Goal: Information Seeking & Learning: Learn about a topic

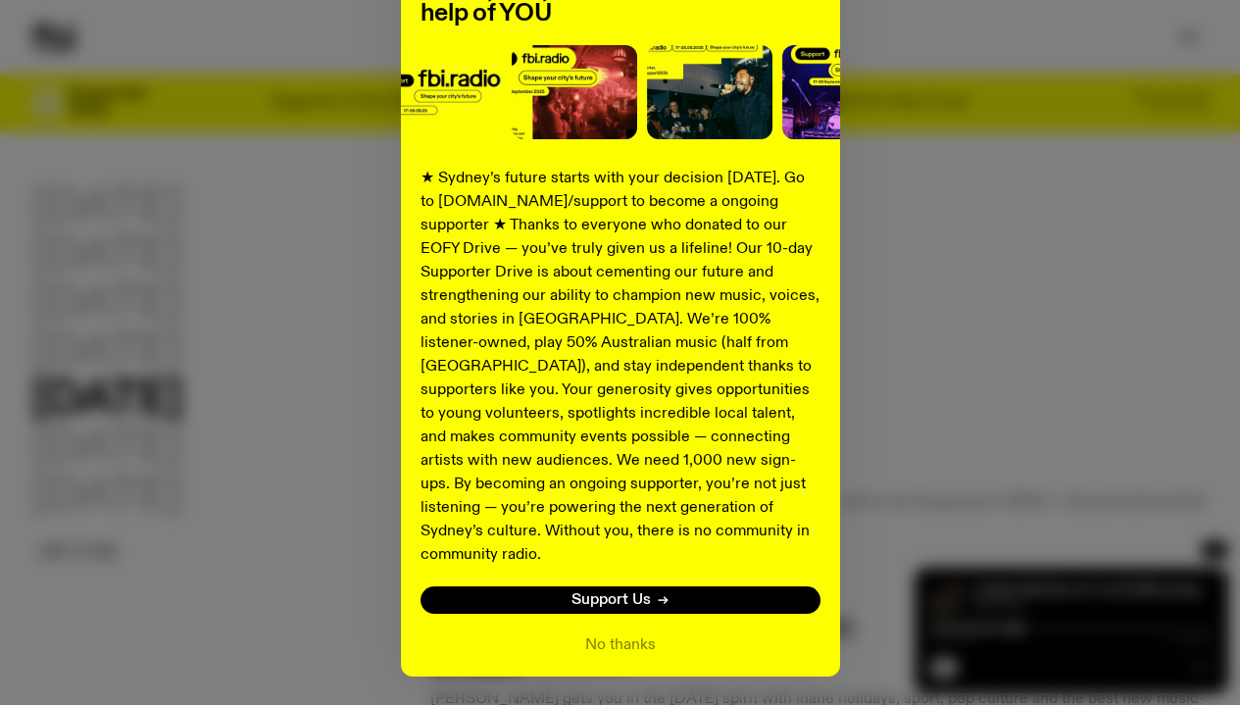
scroll to position [265, 0]
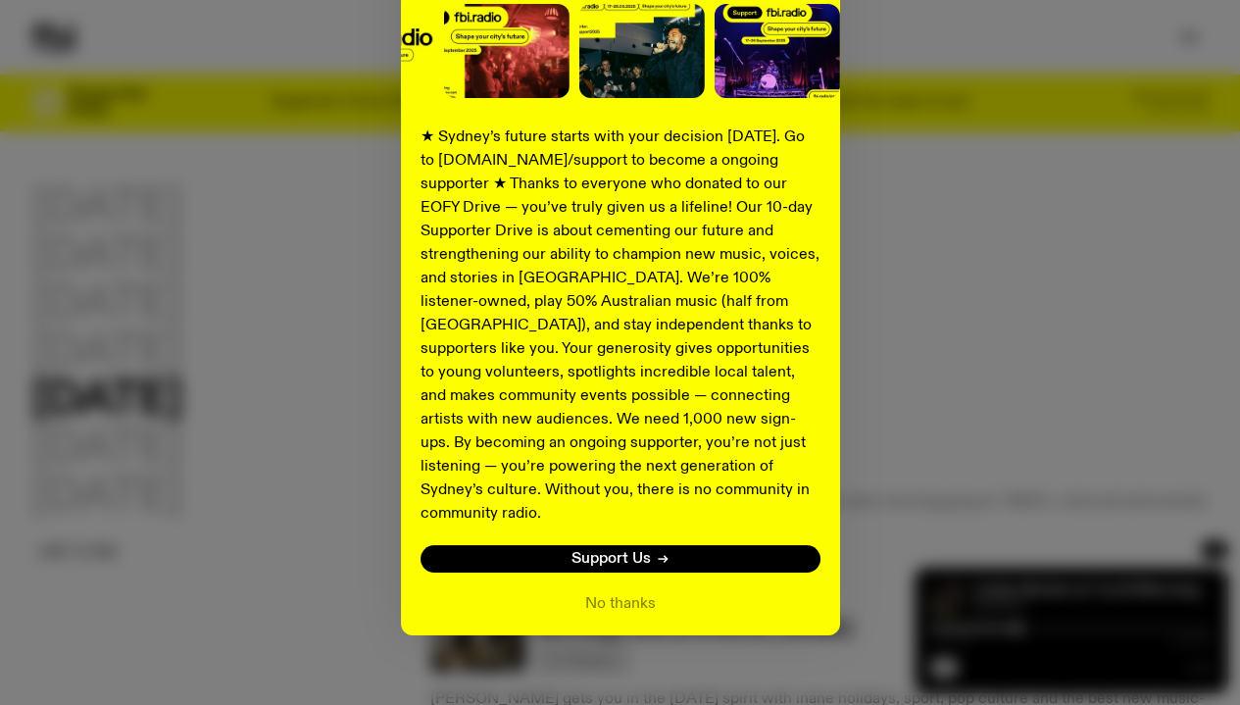
click at [600, 592] on button "No thanks" at bounding box center [620, 604] width 71 height 24
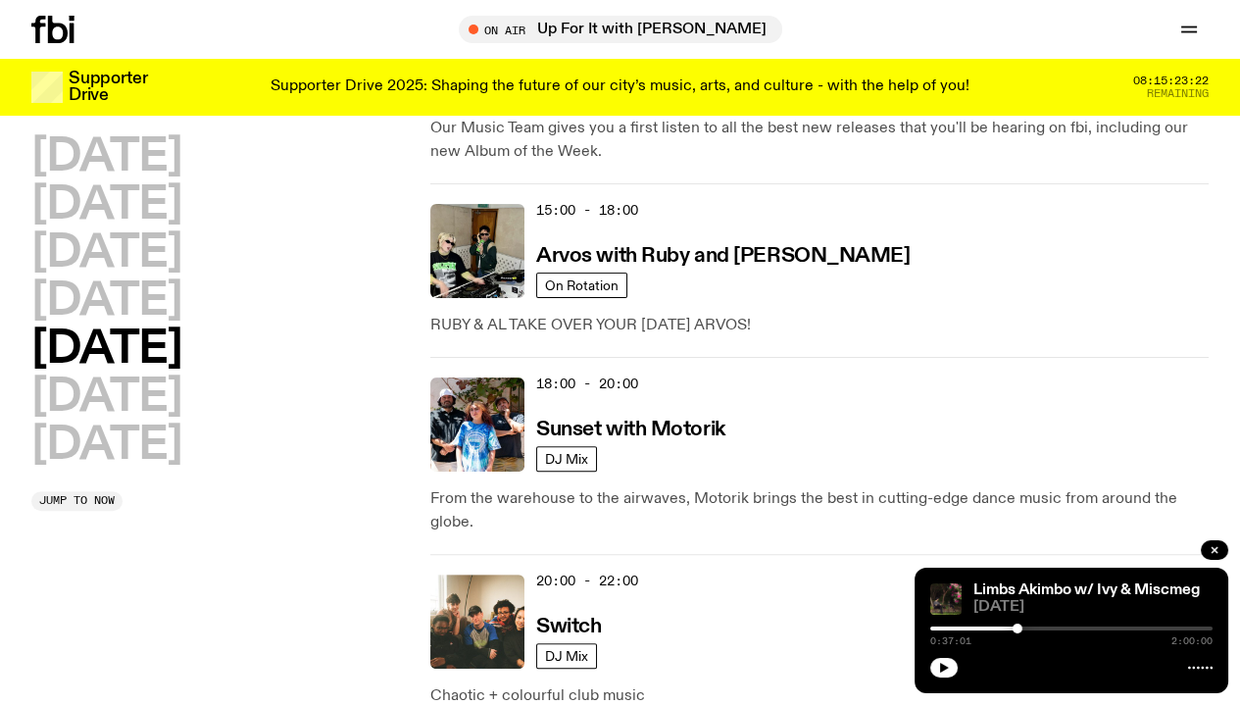
scroll to position [966, 0]
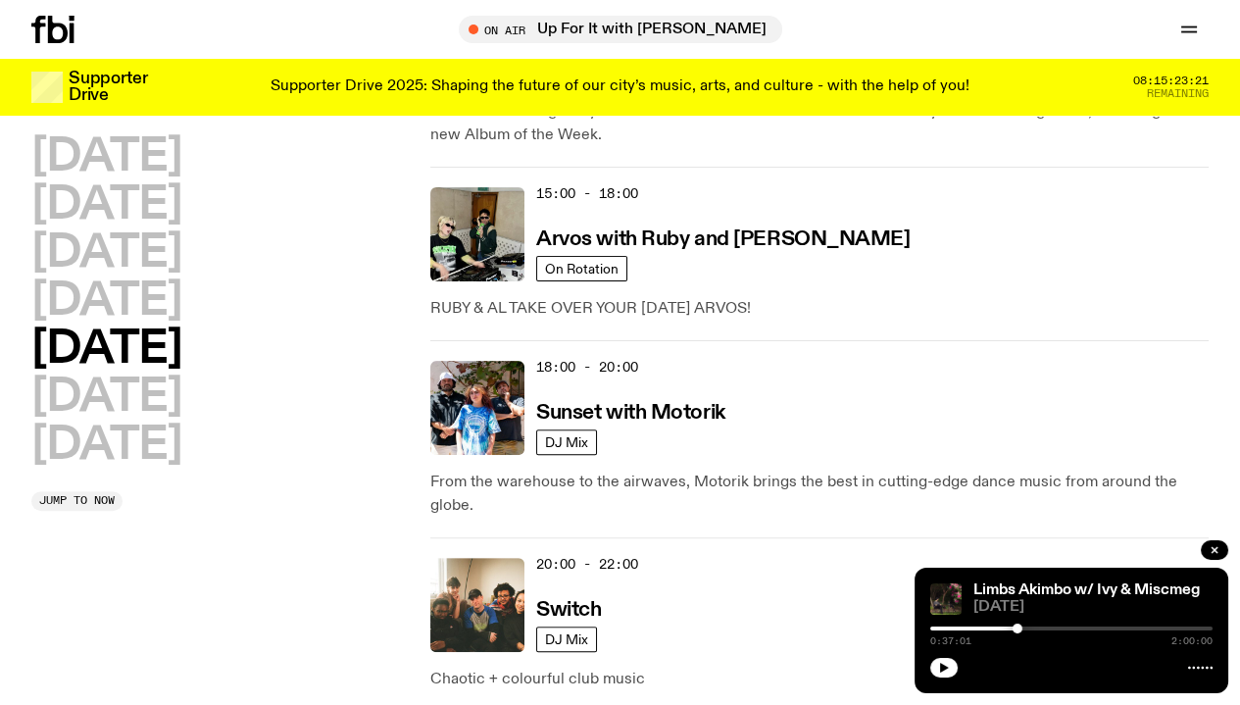
click at [159, 424] on h2 "[DATE]" at bounding box center [106, 446] width 150 height 44
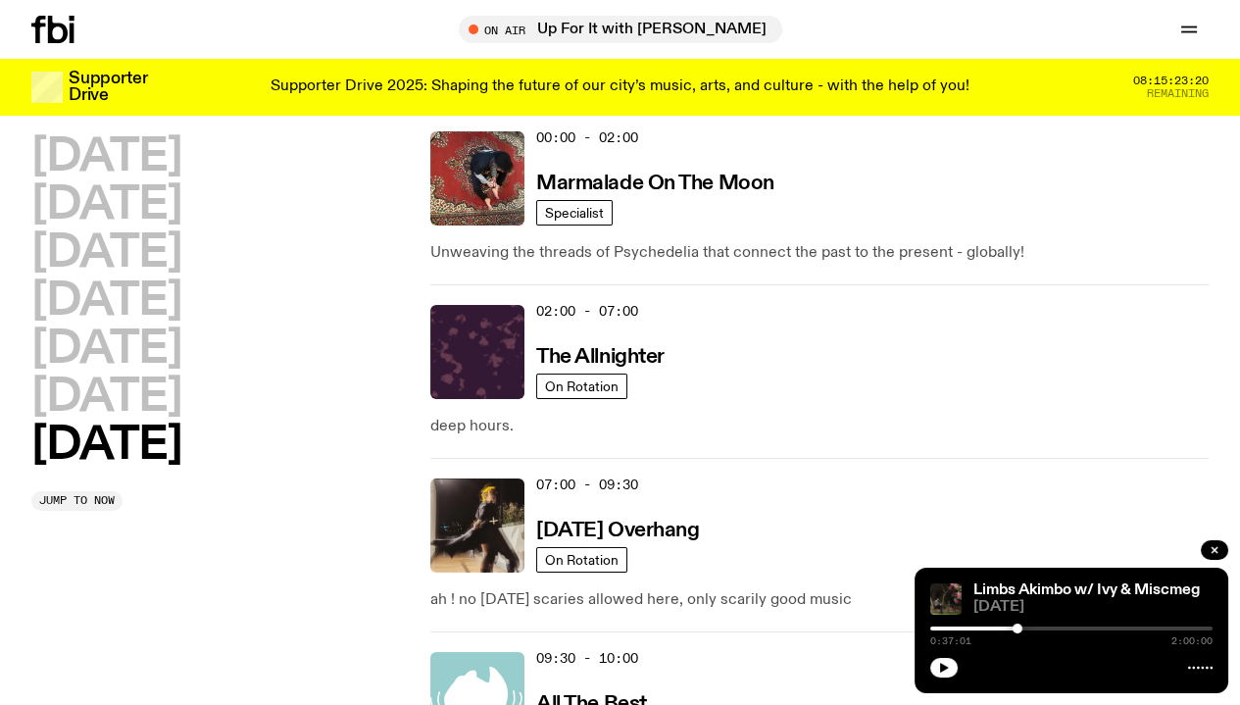
scroll to position [55, 0]
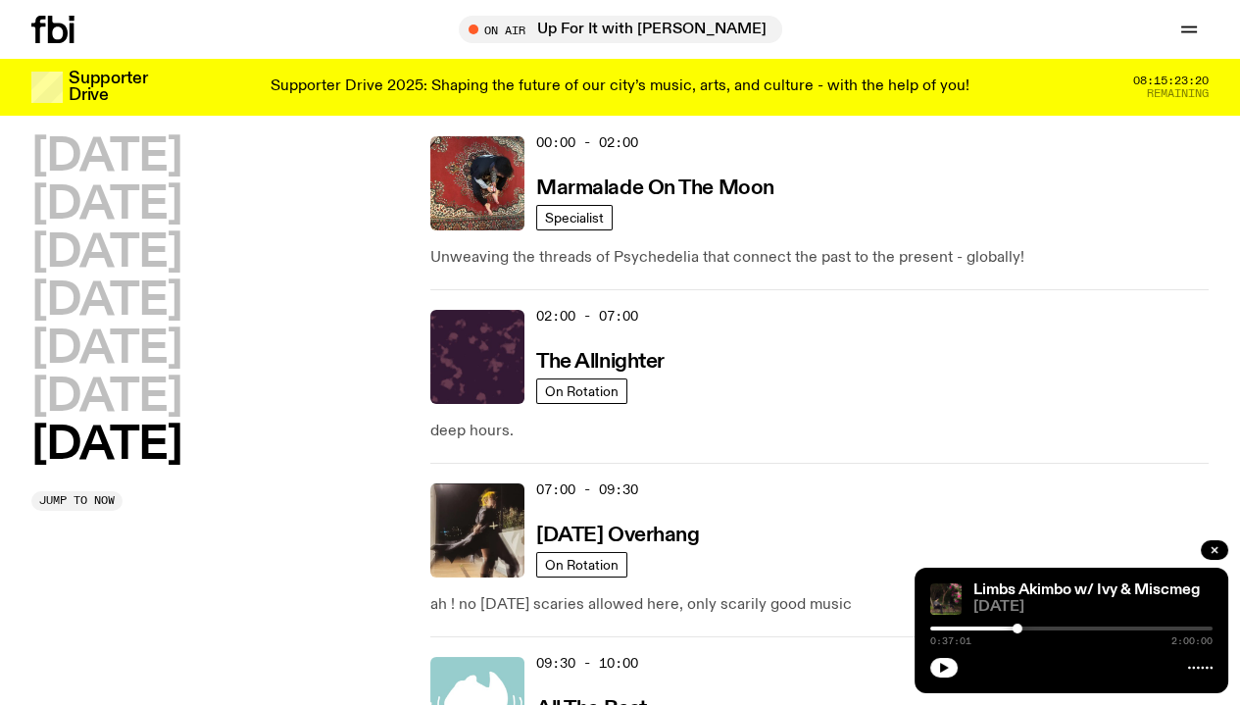
click at [172, 420] on h2 "[DATE]" at bounding box center [106, 398] width 150 height 44
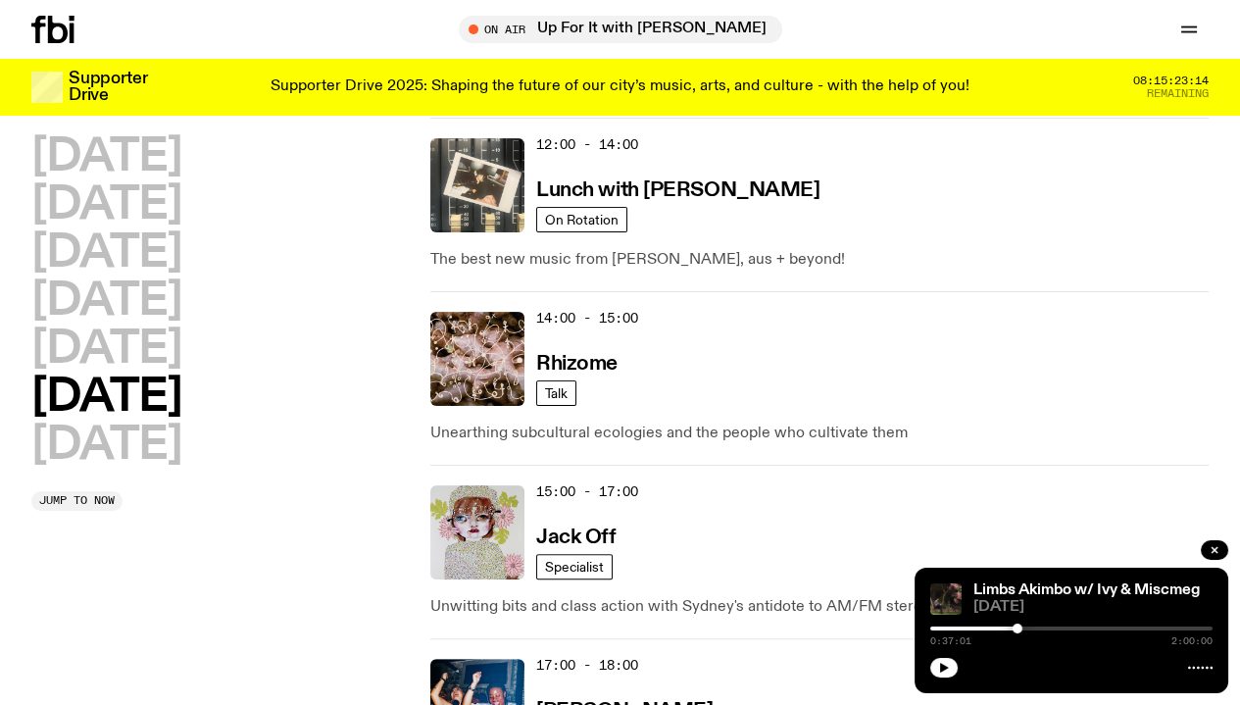
scroll to position [839, 0]
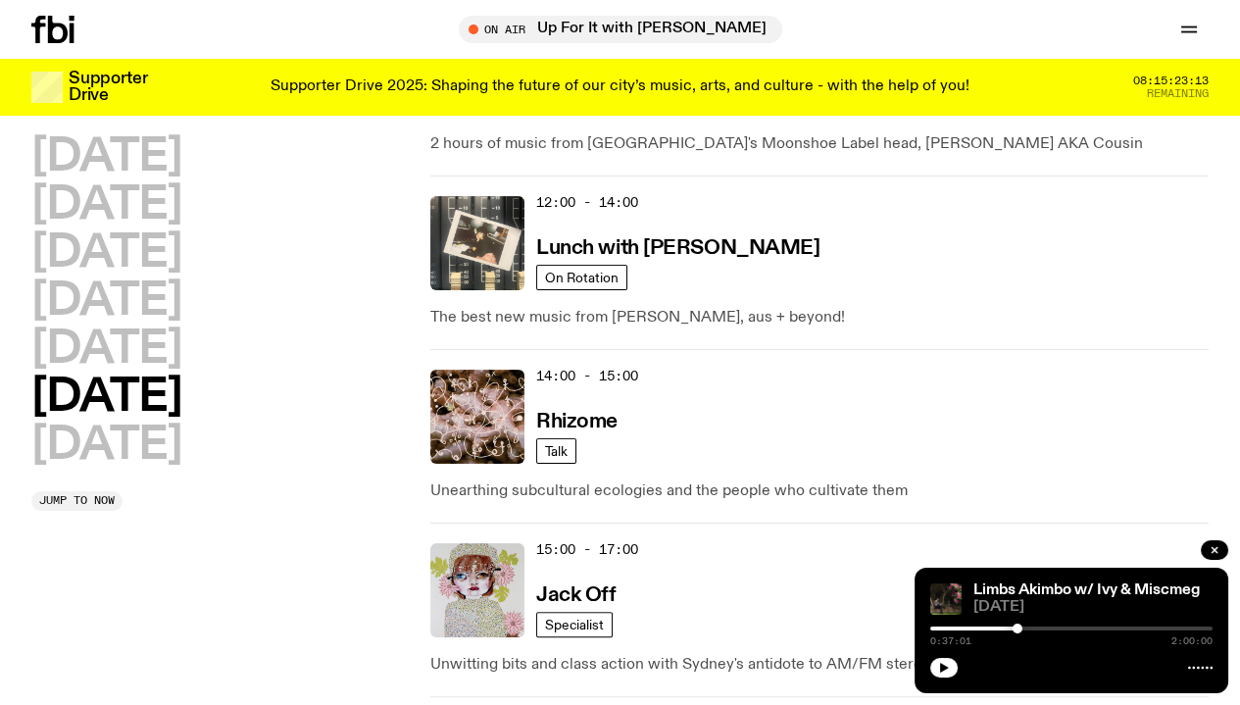
click at [176, 468] on h2 "[DATE]" at bounding box center [106, 446] width 150 height 44
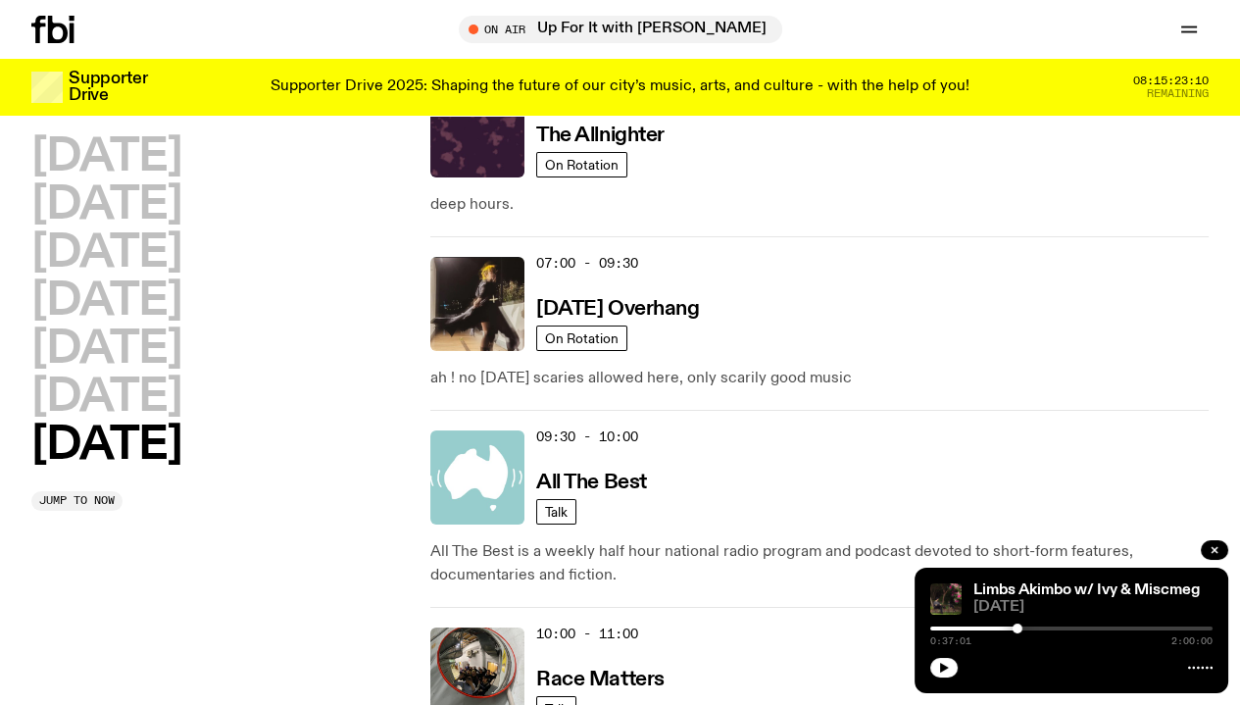
scroll to position [470, 0]
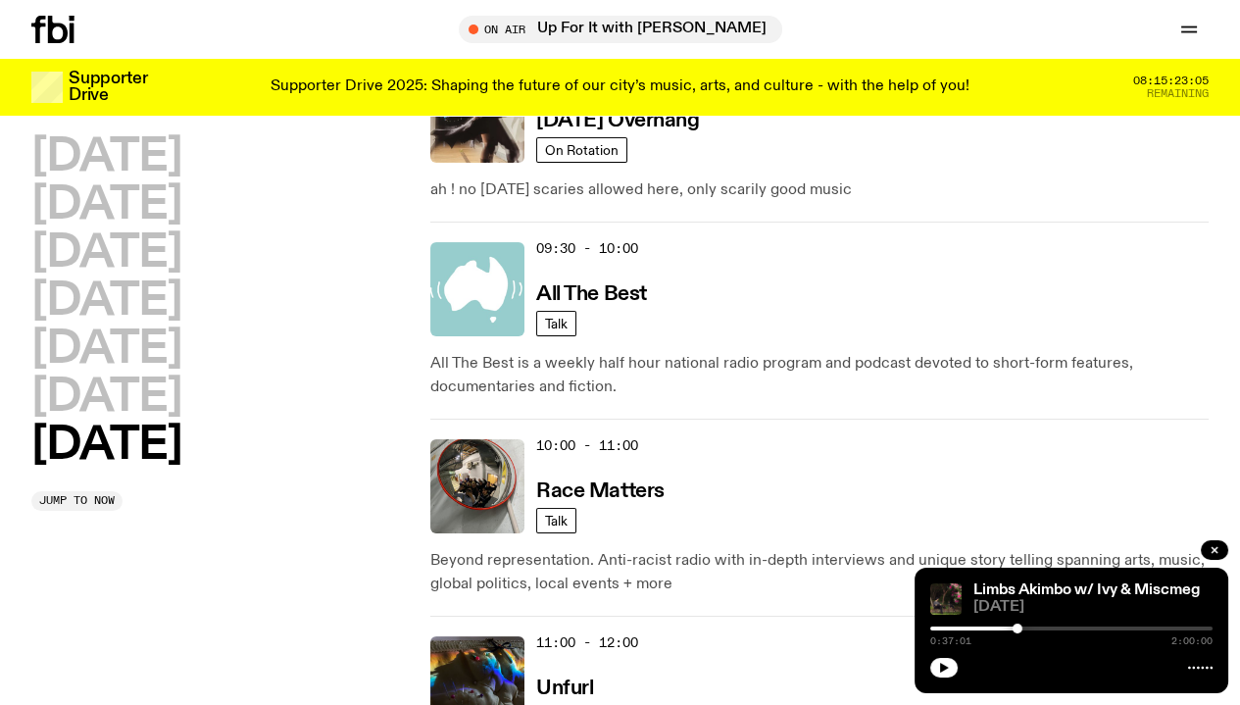
click at [453, 636] on img at bounding box center [477, 683] width 94 height 94
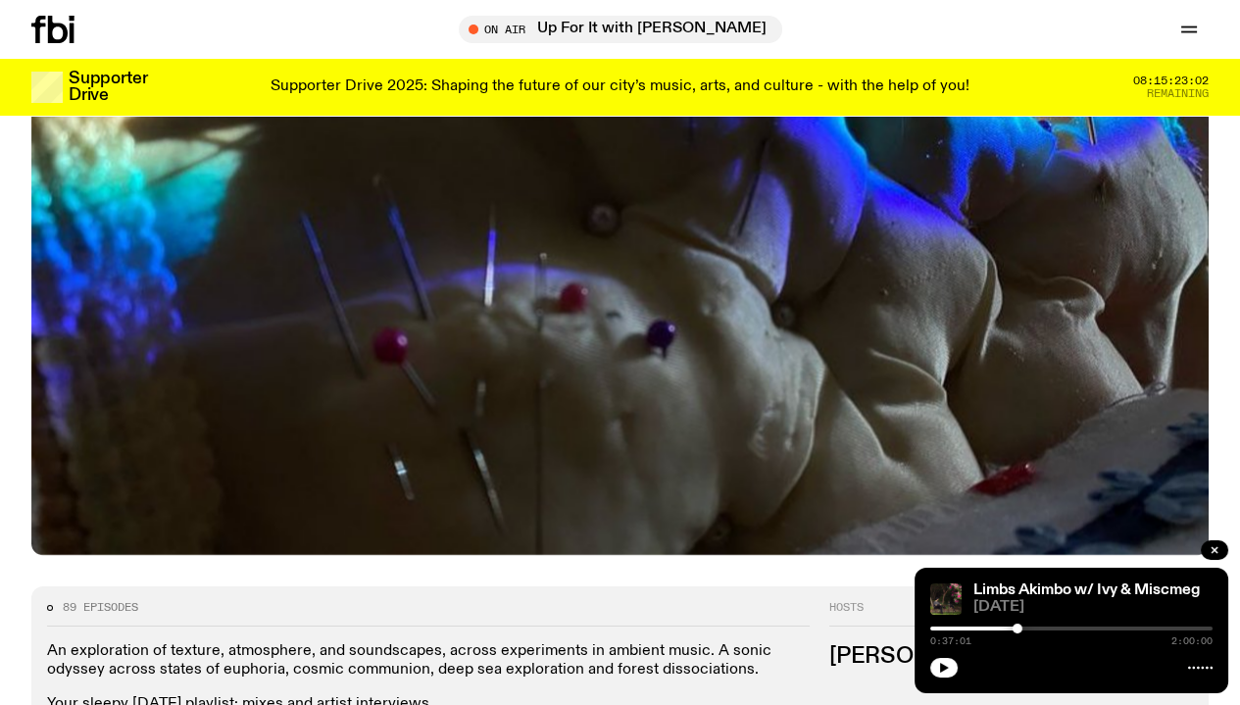
scroll to position [770, 0]
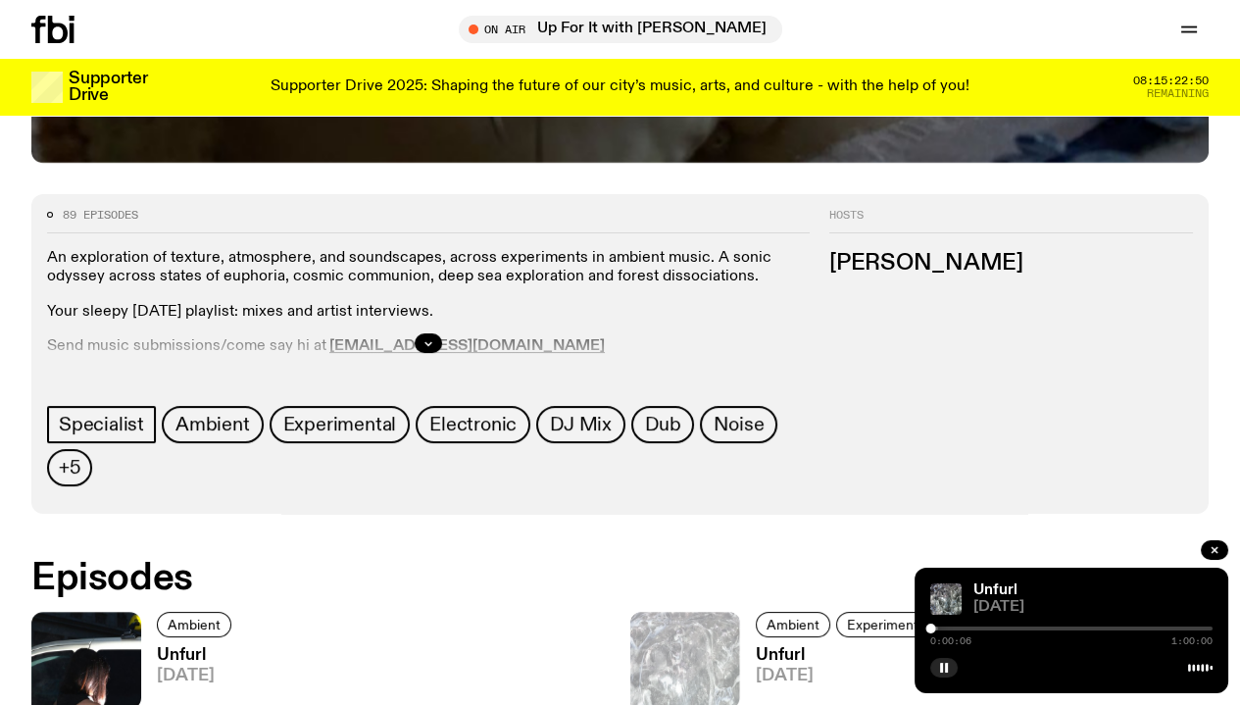
click at [942, 629] on div at bounding box center [1071, 629] width 282 height 4
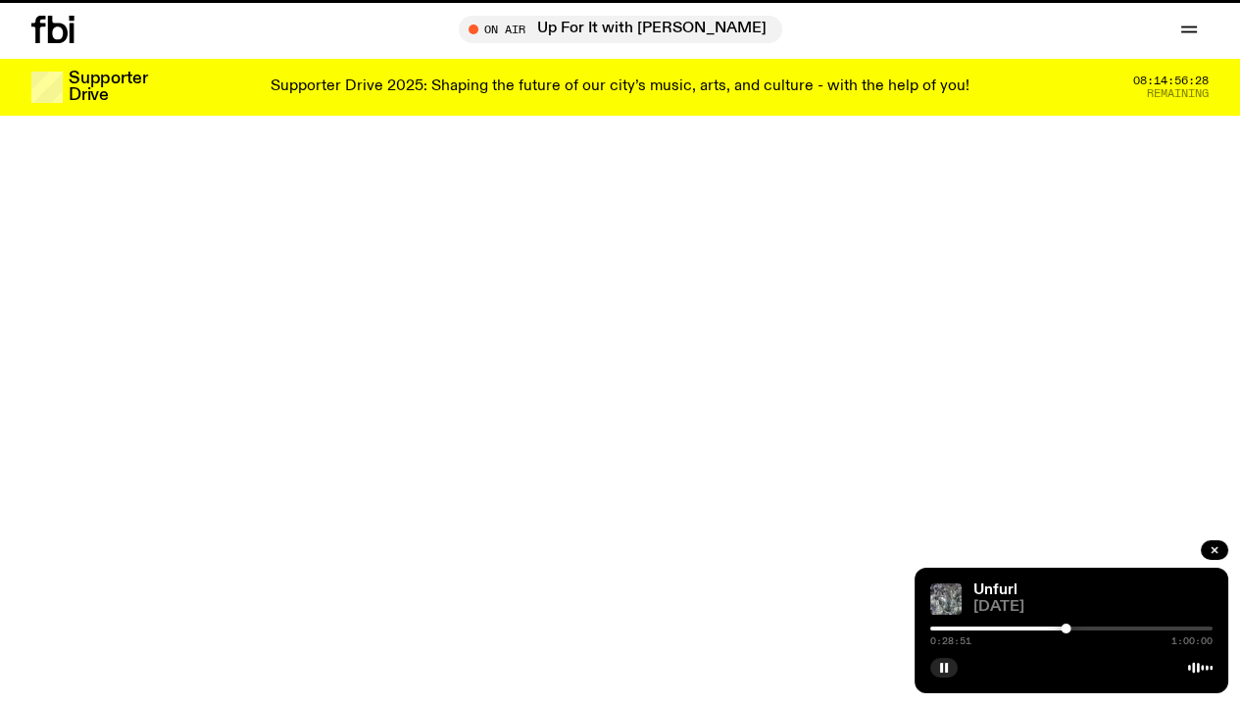
scroll to position [470, 0]
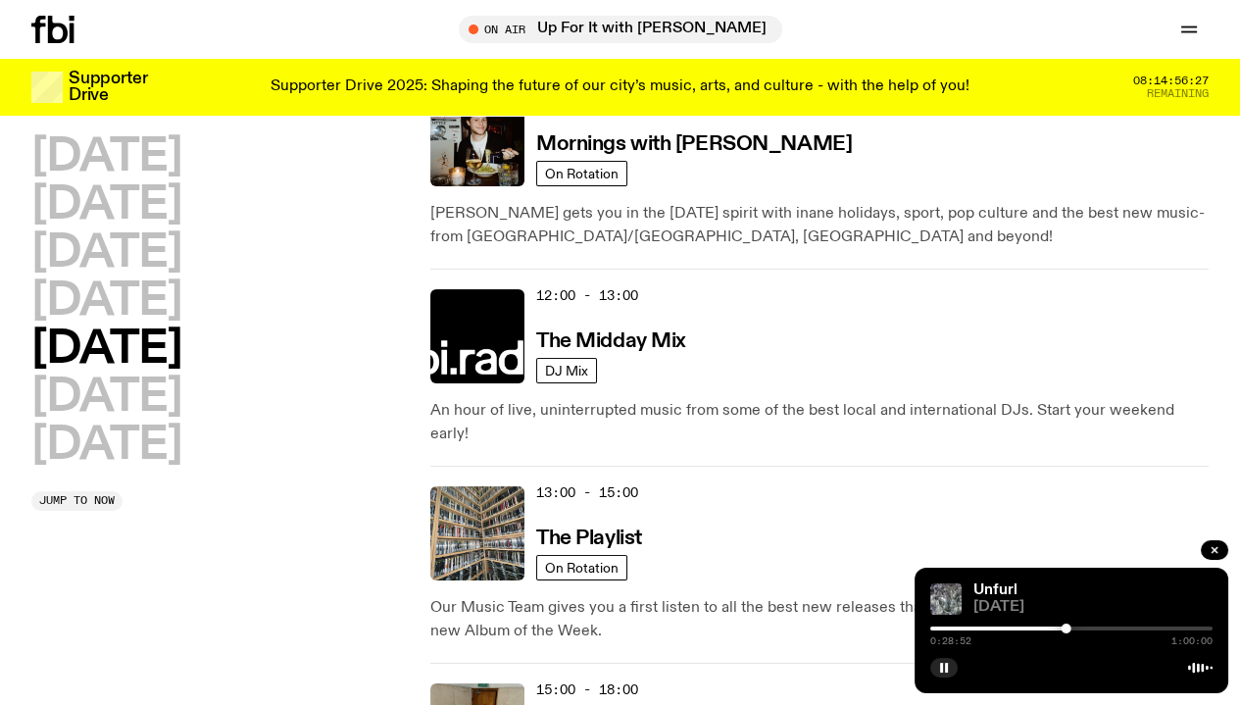
click at [181, 420] on h2 "[DATE]" at bounding box center [106, 398] width 150 height 44
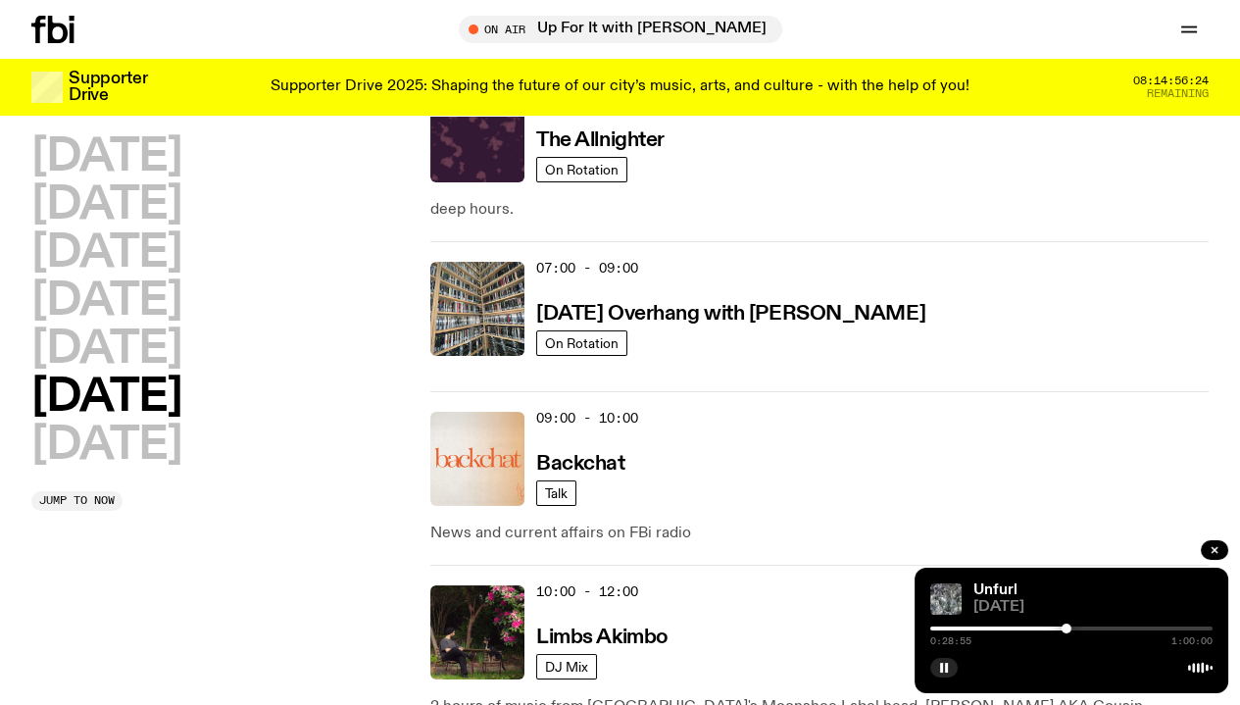
scroll to position [349, 0]
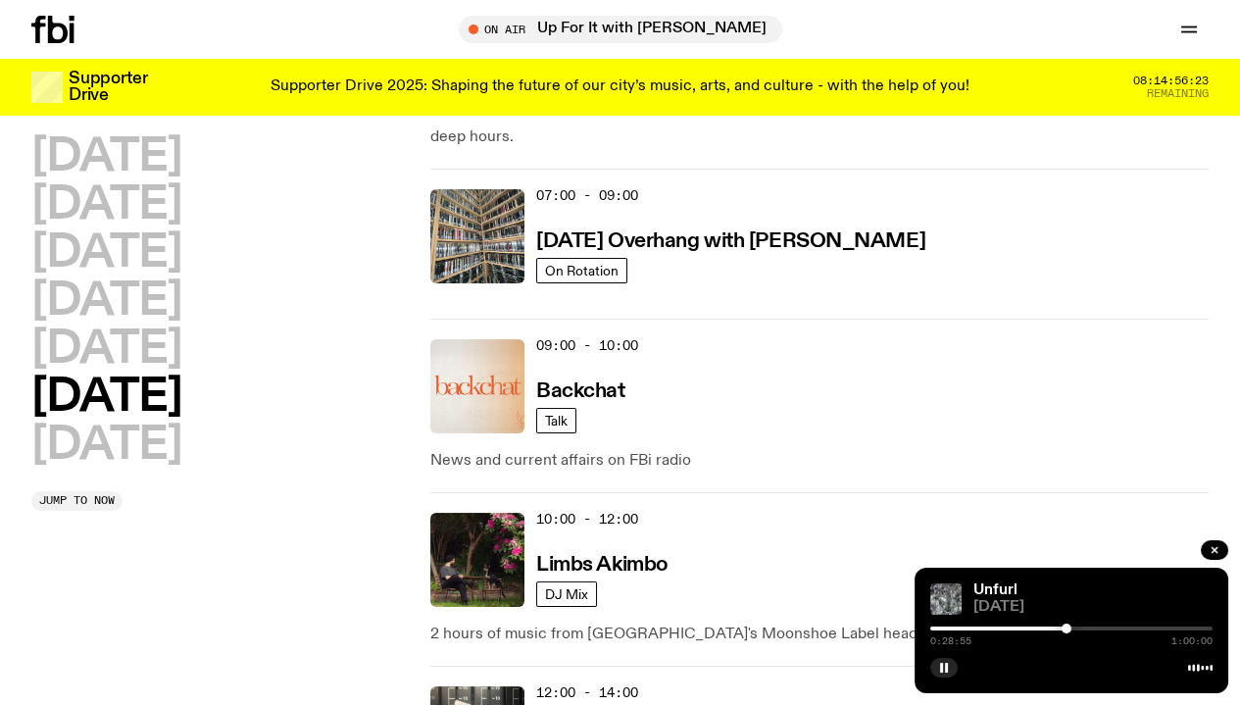
click at [482, 513] on img at bounding box center [477, 560] width 94 height 94
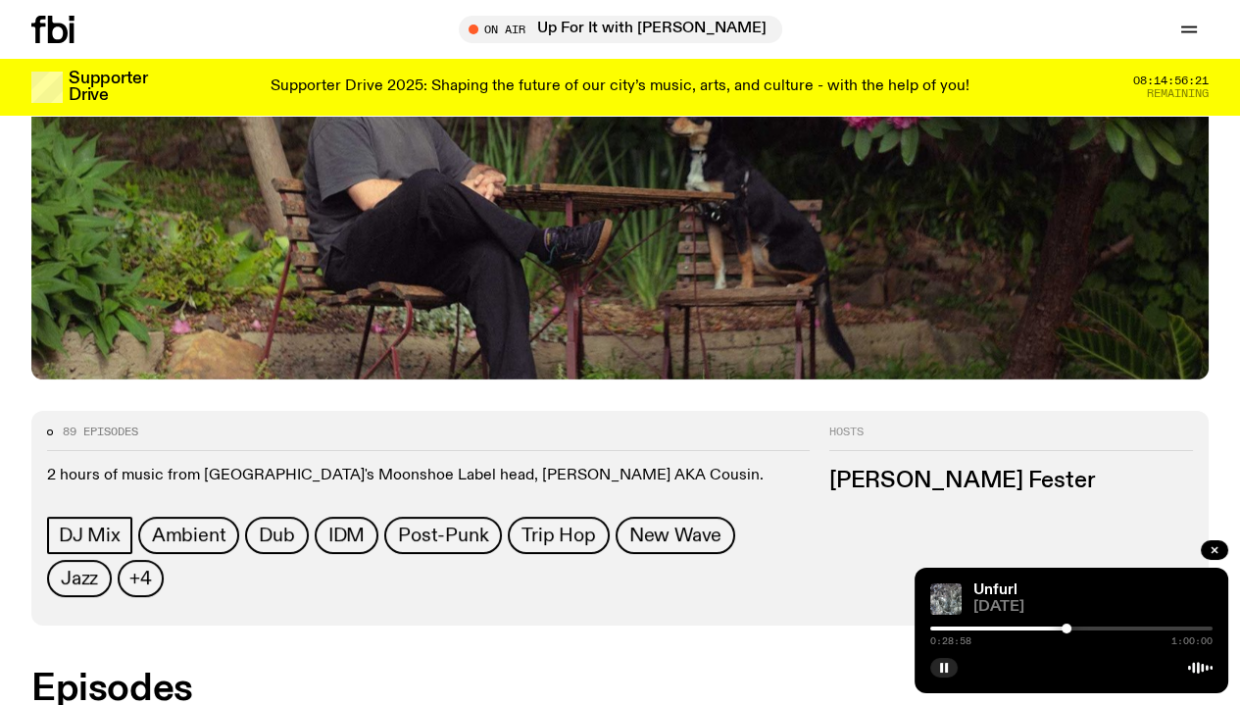
scroll to position [573, 0]
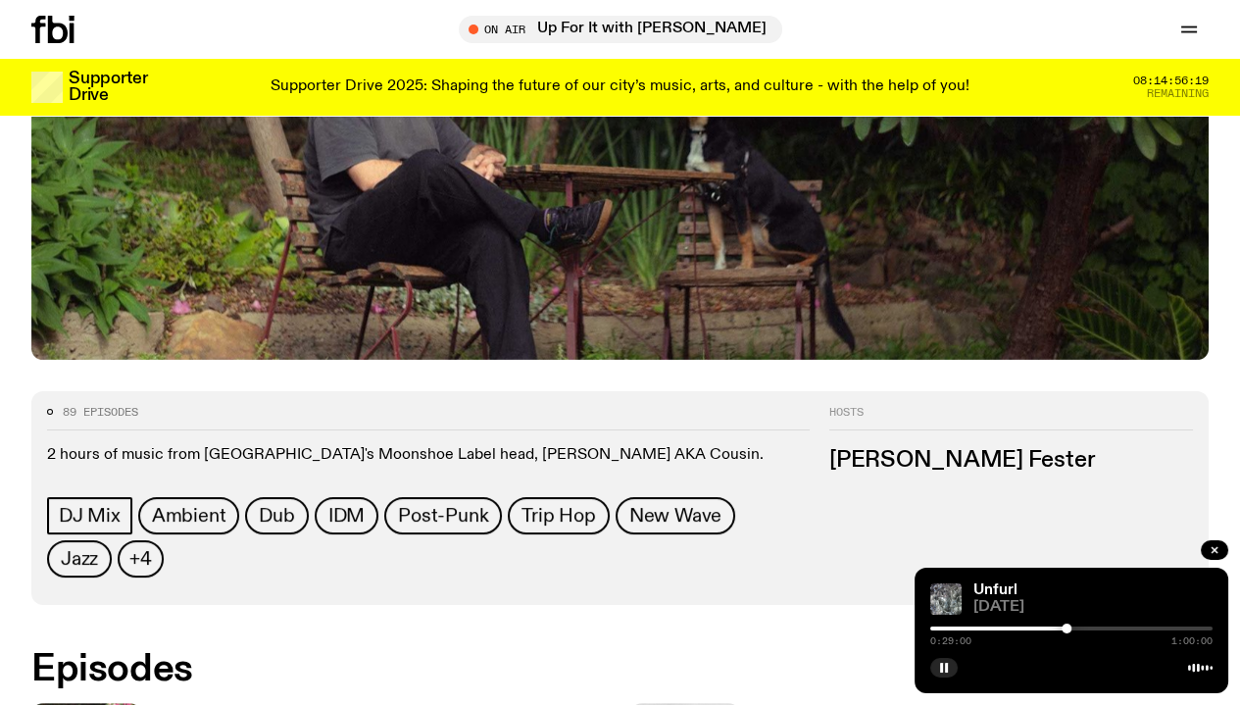
click at [942, 628] on div at bounding box center [1071, 629] width 282 height 4
